Goal: Check status: Check status

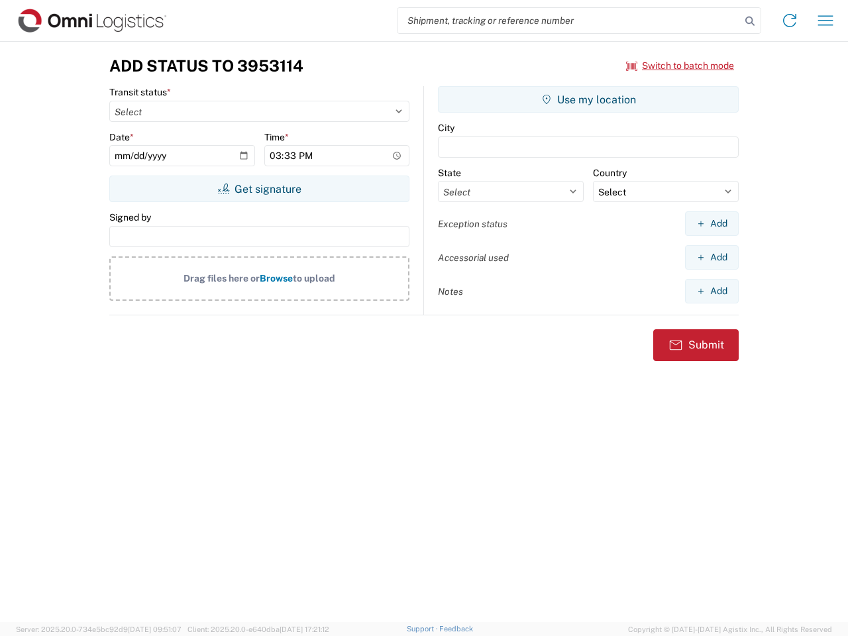
click at [569, 21] on input "search" at bounding box center [568, 20] width 343 height 25
click at [750, 21] on icon at bounding box center [749, 21] width 19 height 19
click at [789, 21] on icon at bounding box center [789, 20] width 21 height 21
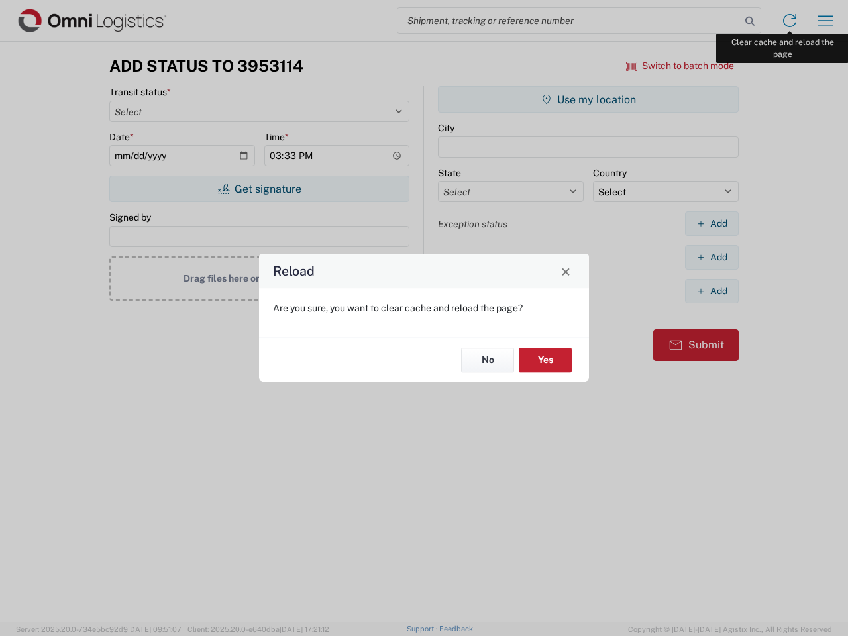
click at [825, 21] on div "Reload Are you sure, you want to clear cache and reload the page? No Yes" at bounding box center [424, 318] width 848 height 636
click at [680, 66] on div "Reload Are you sure, you want to clear cache and reload the page? No Yes" at bounding box center [424, 318] width 848 height 636
click at [259, 189] on div "Reload Are you sure, you want to clear cache and reload the page? No Yes" at bounding box center [424, 318] width 848 height 636
click at [588, 99] on div "Reload Are you sure, you want to clear cache and reload the page? No Yes" at bounding box center [424, 318] width 848 height 636
click at [711, 223] on div "Reload Are you sure, you want to clear cache and reload the page? No Yes" at bounding box center [424, 318] width 848 height 636
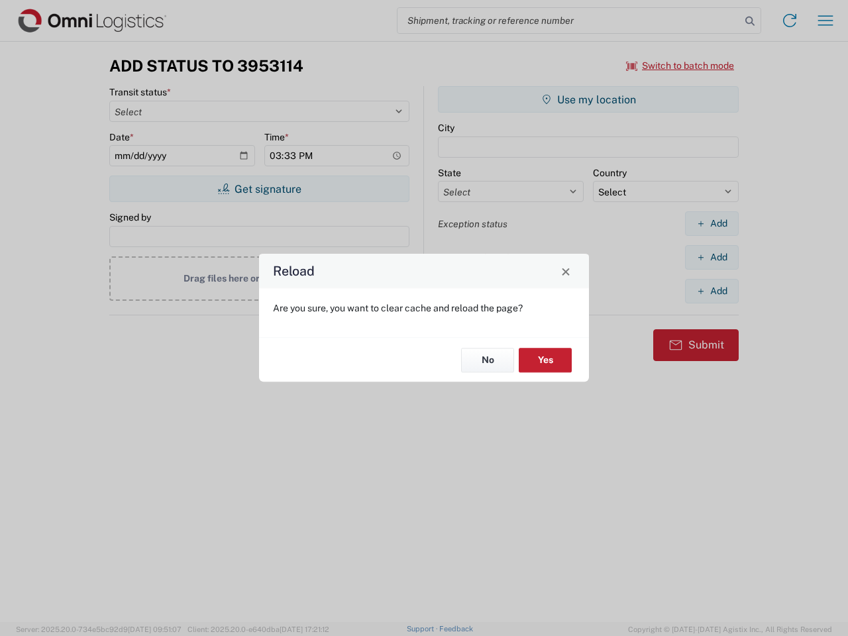
click at [711, 257] on div "Reload Are you sure, you want to clear cache and reload the page? No Yes" at bounding box center [424, 318] width 848 height 636
click at [711, 291] on div "Reload Are you sure, you want to clear cache and reload the page? No Yes" at bounding box center [424, 318] width 848 height 636
